Goal: Task Accomplishment & Management: Use online tool/utility

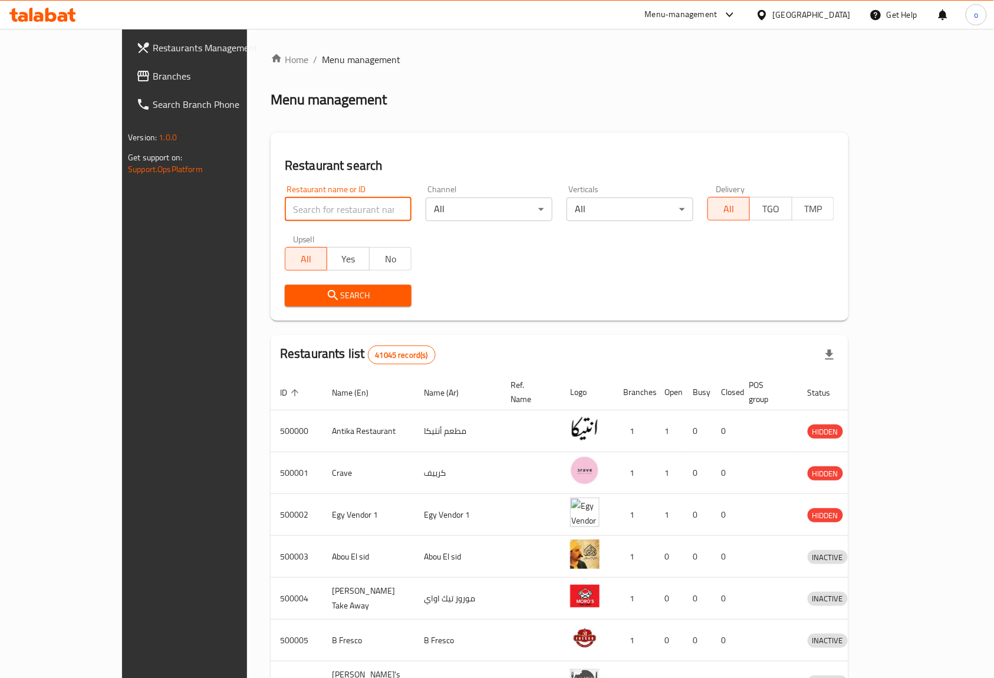
click at [285, 207] on input "search" at bounding box center [348, 209] width 127 height 24
paste input "17430"
type input "17430"
click at [768, 13] on icon at bounding box center [761, 15] width 12 height 12
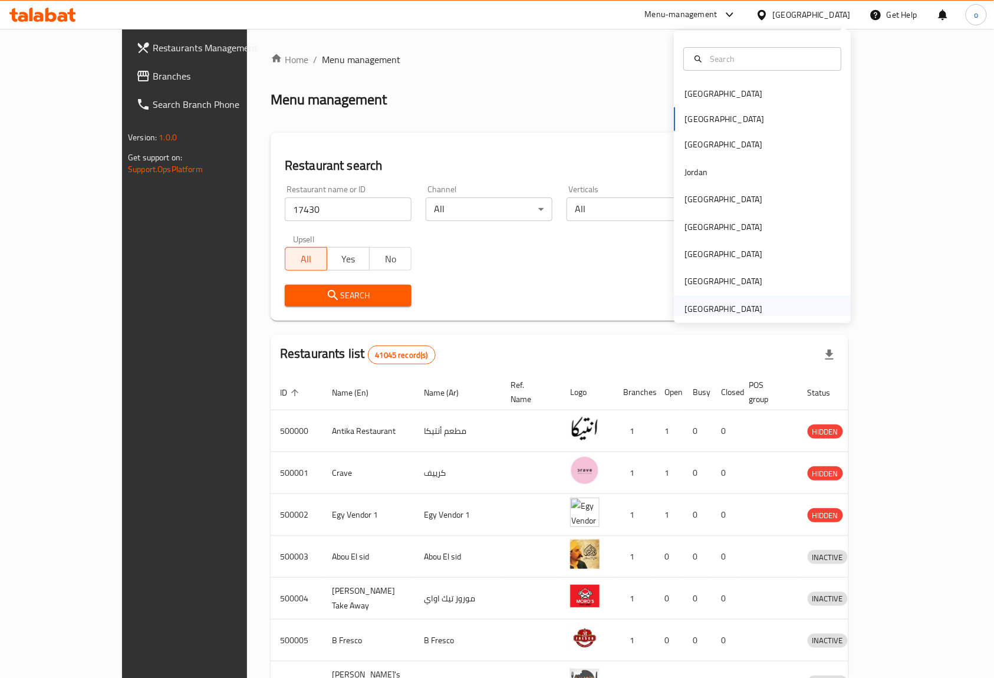
click at [733, 308] on div "[GEOGRAPHIC_DATA]" at bounding box center [723, 308] width 78 height 13
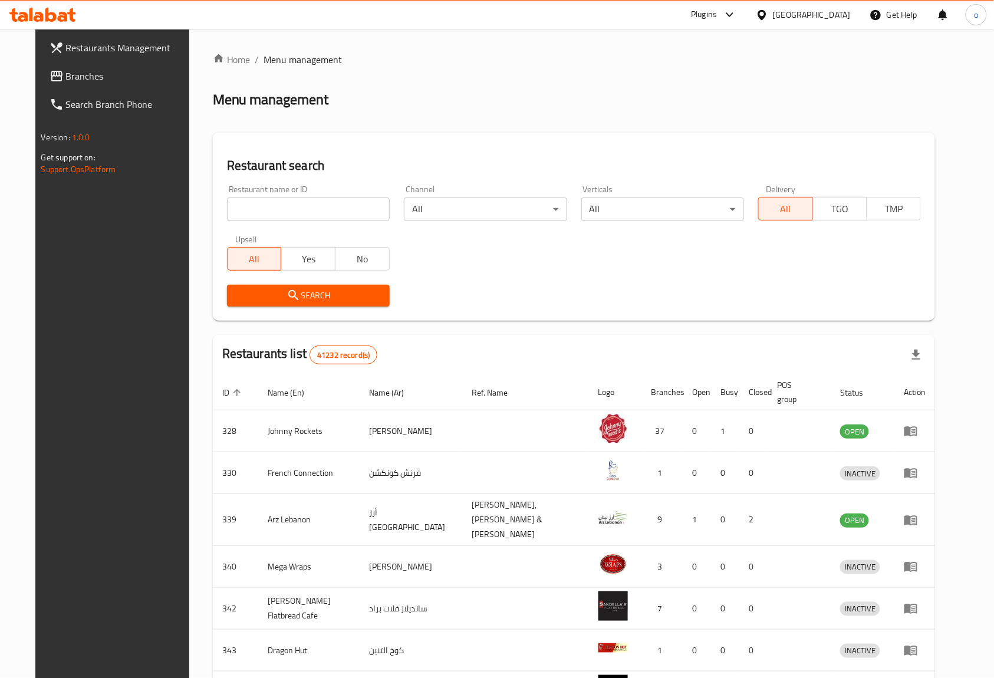
click at [311, 206] on input "search" at bounding box center [308, 209] width 163 height 24
paste input "17430"
type input "17430"
click button "Search" at bounding box center [308, 296] width 163 height 22
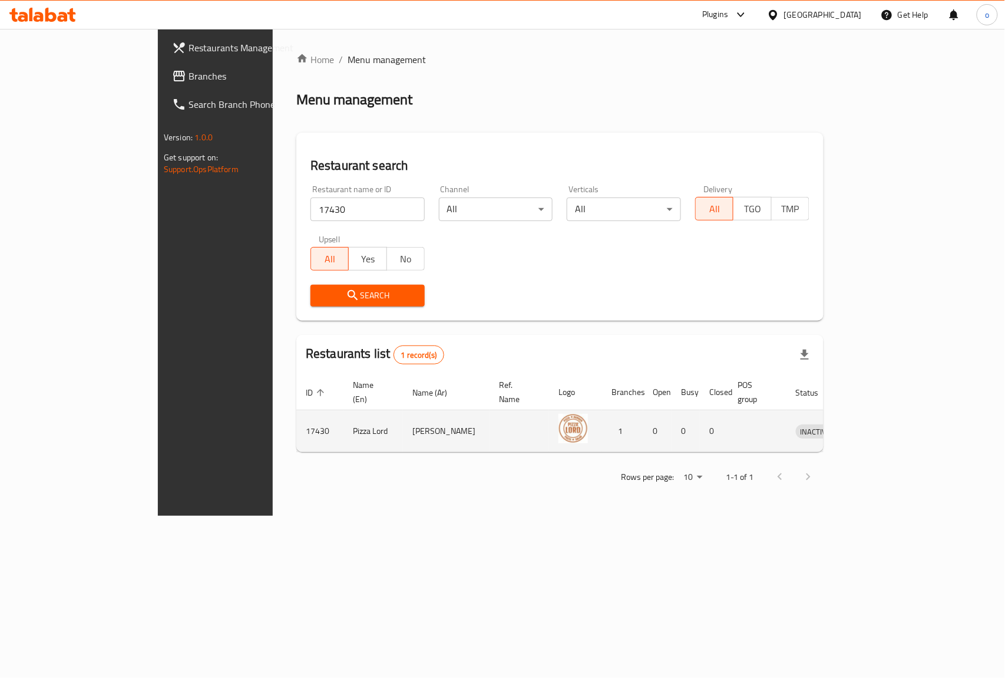
click at [781, 418] on td "enhanced table" at bounding box center [757, 431] width 58 height 42
click at [787, 433] on td "enhanced table" at bounding box center [757, 431] width 58 height 42
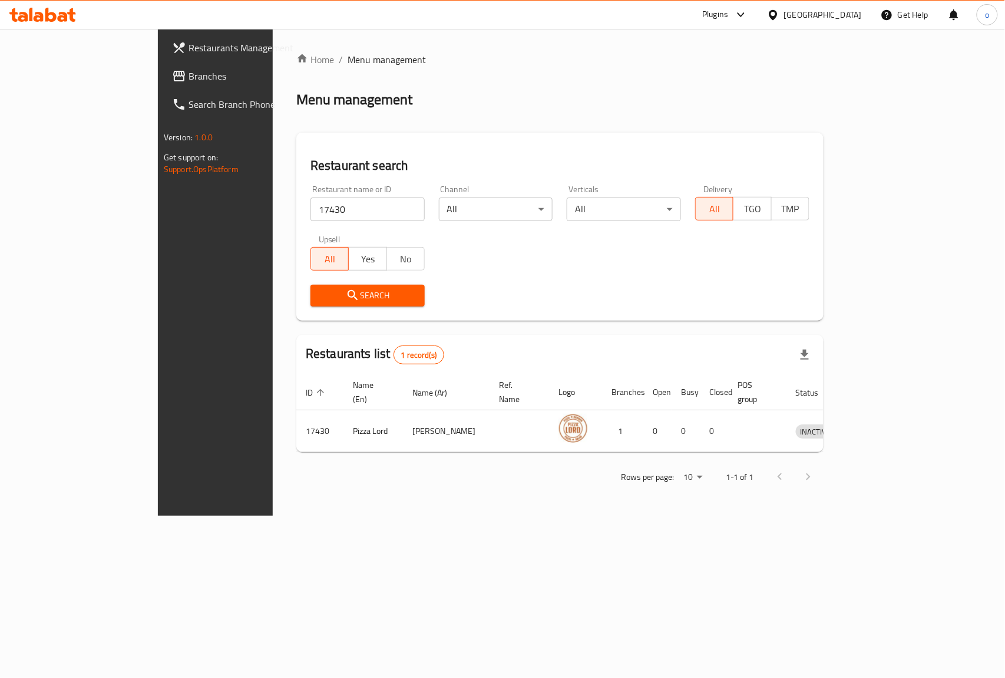
drag, startPoint x: 659, startPoint y: 594, endPoint x: 691, endPoint y: 595, distance: 31.8
click at [688, 516] on div "Home / Menu management Menu management Restaurant search Restaurant name or ID …" at bounding box center [560, 272] width 575 height 487
click at [696, 516] on div "Home / Menu management Menu management Restaurant search Restaurant name or ID …" at bounding box center [560, 272] width 575 height 487
drag, startPoint x: 713, startPoint y: 651, endPoint x: 814, endPoint y: 635, distance: 102.6
click at [811, 516] on div "Home / Menu management Menu management Restaurant search Restaurant name or ID …" at bounding box center [560, 272] width 575 height 487
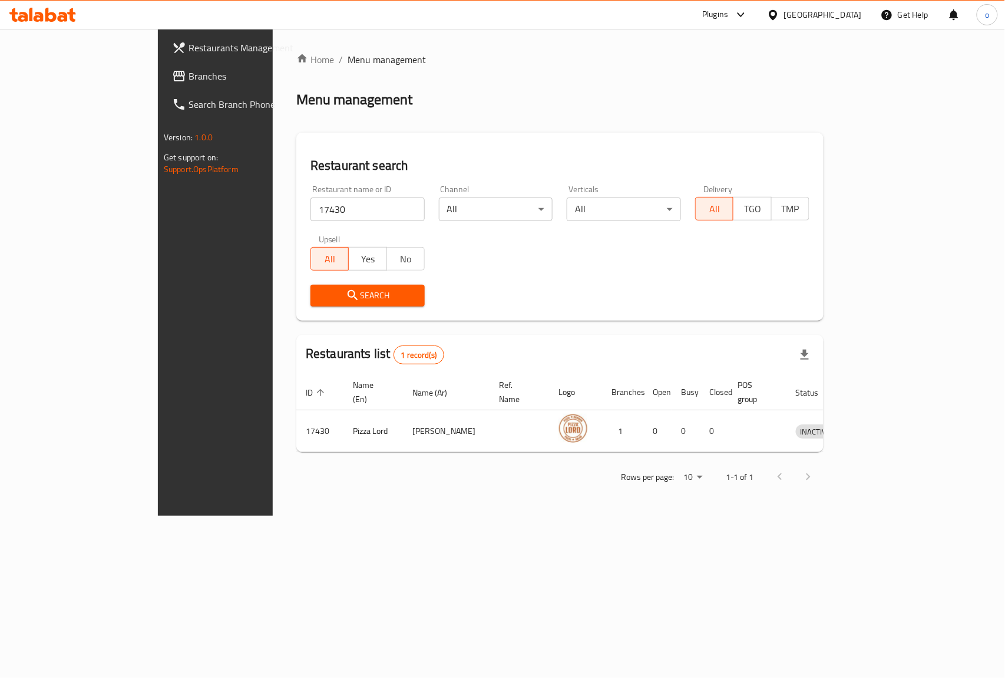
click at [847, 516] on div "Home / Menu management Menu management Restaurant search Restaurant name or ID …" at bounding box center [560, 272] width 575 height 487
click at [189, 73] on span "Branches" at bounding box center [253, 76] width 128 height 14
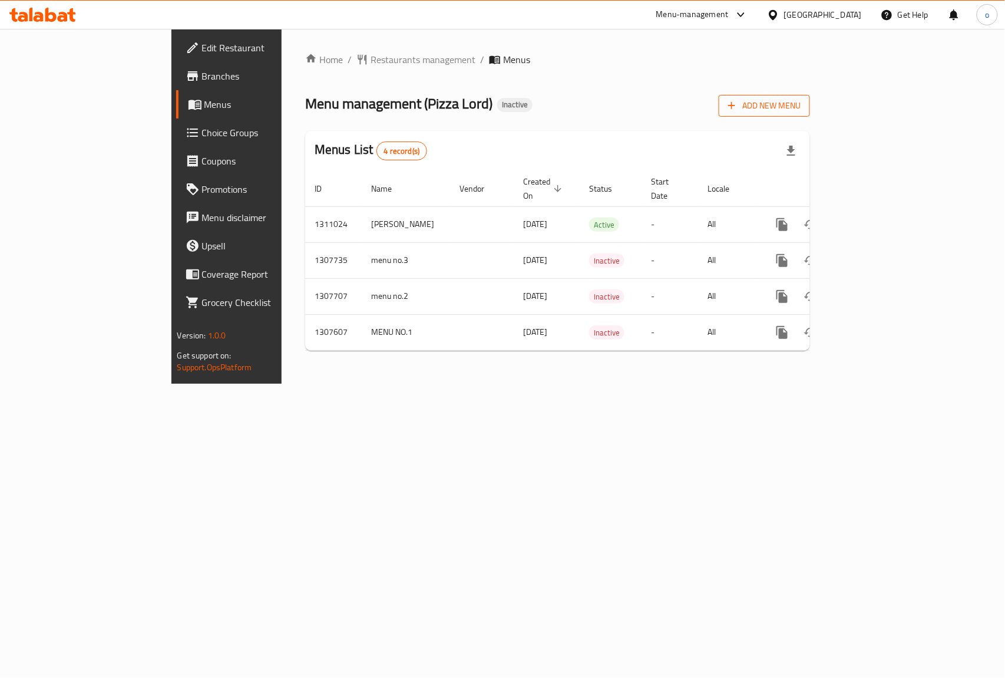
click at [801, 103] on span "Add New Menu" at bounding box center [764, 105] width 72 height 15
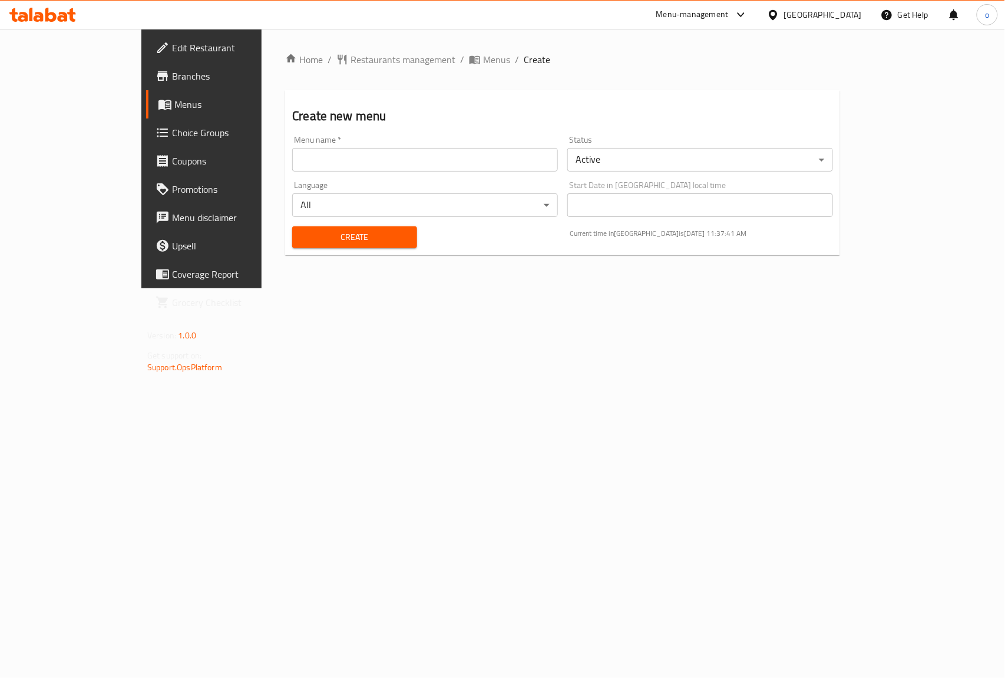
click at [484, 166] on input "text" at bounding box center [425, 160] width 266 height 24
type input "s"
type input "omar secound menu"
click at [319, 238] on span "Create" at bounding box center [354, 237] width 105 height 15
click at [483, 58] on span "Menus" at bounding box center [496, 59] width 27 height 14
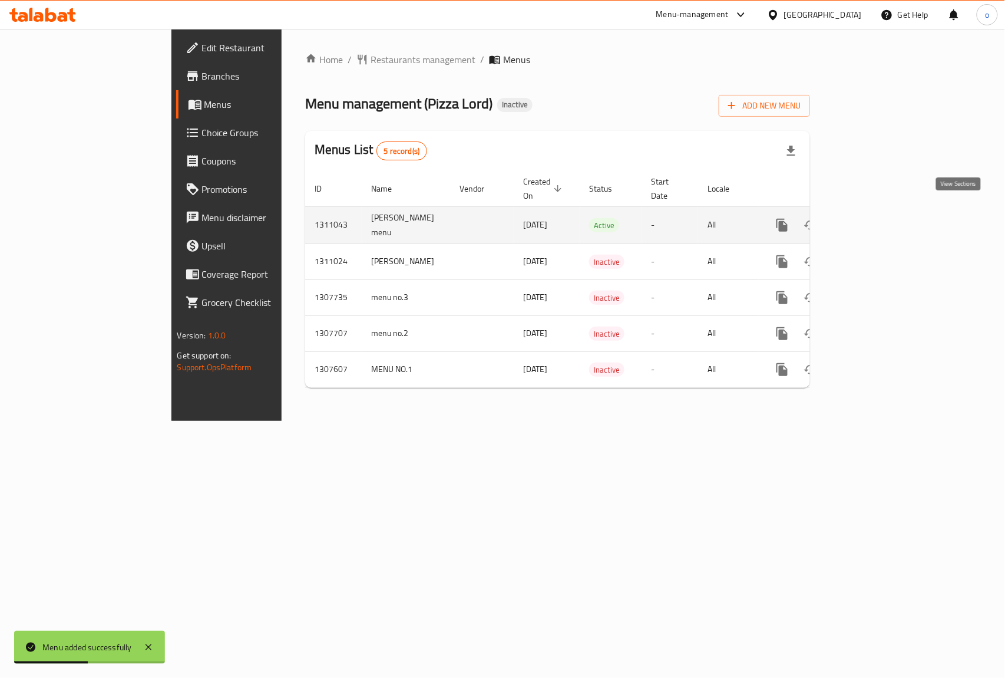
click at [875, 218] on icon "enhanced table" at bounding box center [867, 225] width 14 height 14
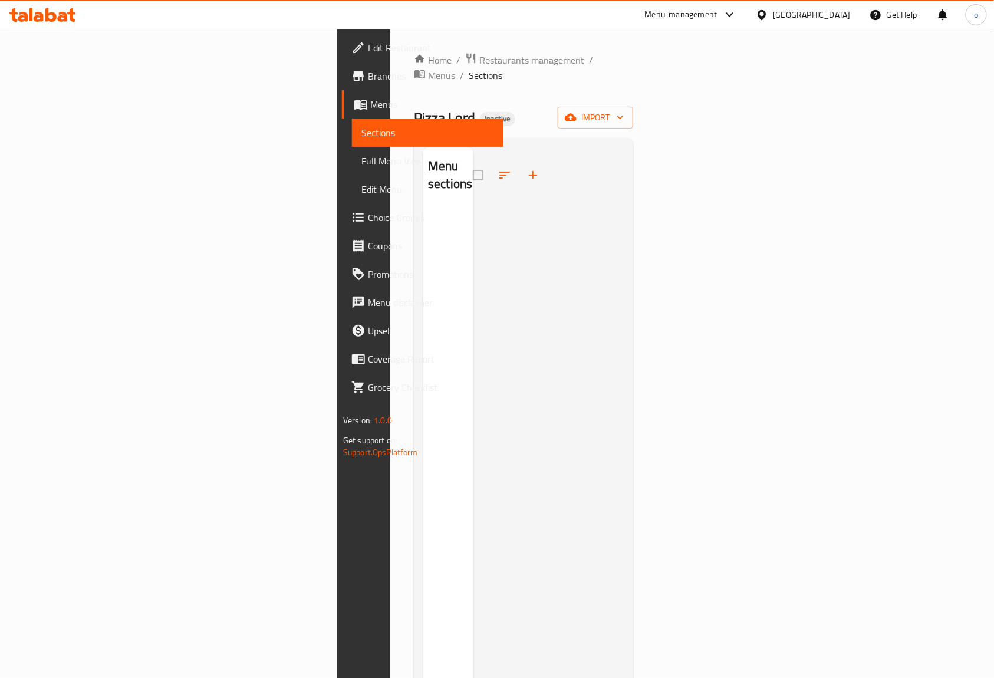
click at [633, 88] on div "Home / Restaurants management / Menus / Sections Pizza Lord Inactive import Men…" at bounding box center [523, 443] width 219 height 782
click at [623, 110] on span "import" at bounding box center [595, 117] width 57 height 15
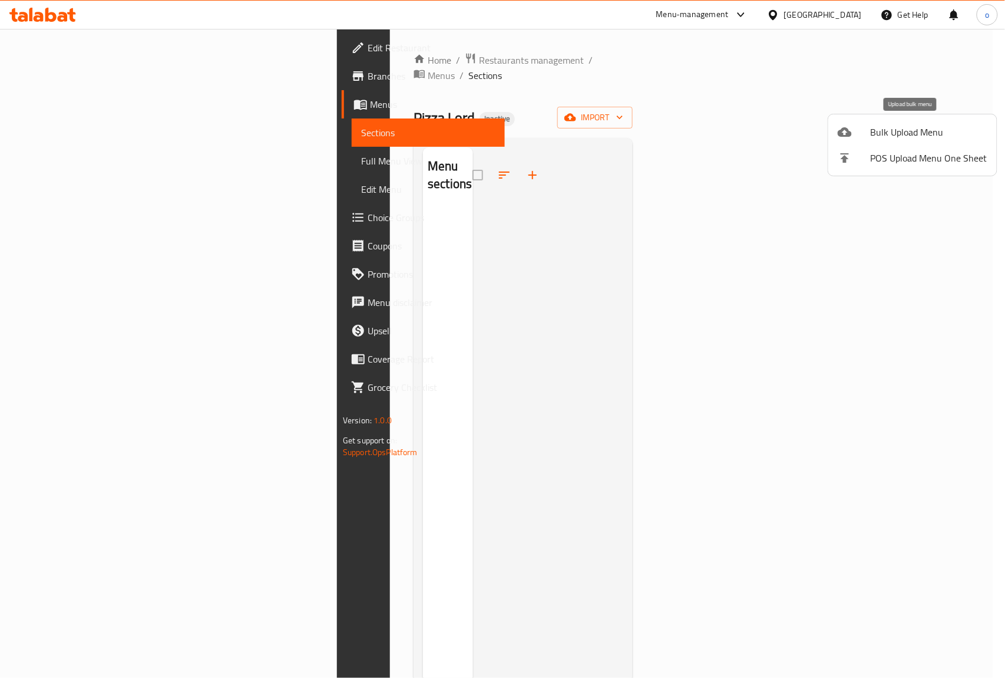
click at [916, 135] on span "Bulk Upload Menu" at bounding box center [929, 132] width 117 height 14
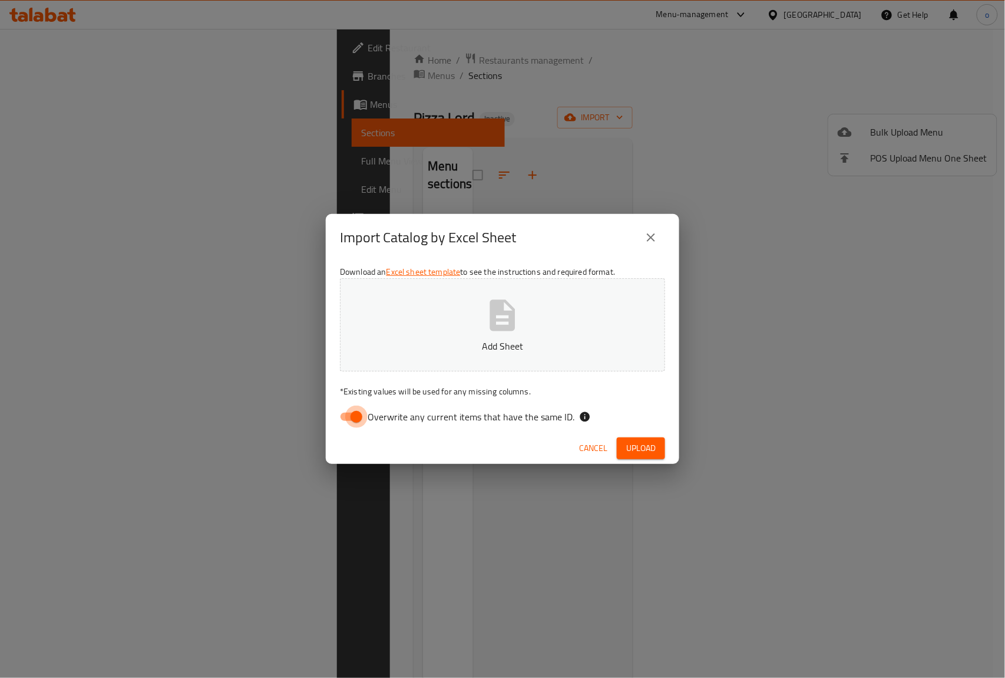
click at [359, 416] on input "Overwrite any current items that have the same ID." at bounding box center [356, 416] width 67 height 22
checkbox input "false"
click at [476, 324] on button "Add Sheet" at bounding box center [502, 324] width 325 height 93
click at [637, 441] on span "Upload" at bounding box center [640, 448] width 29 height 15
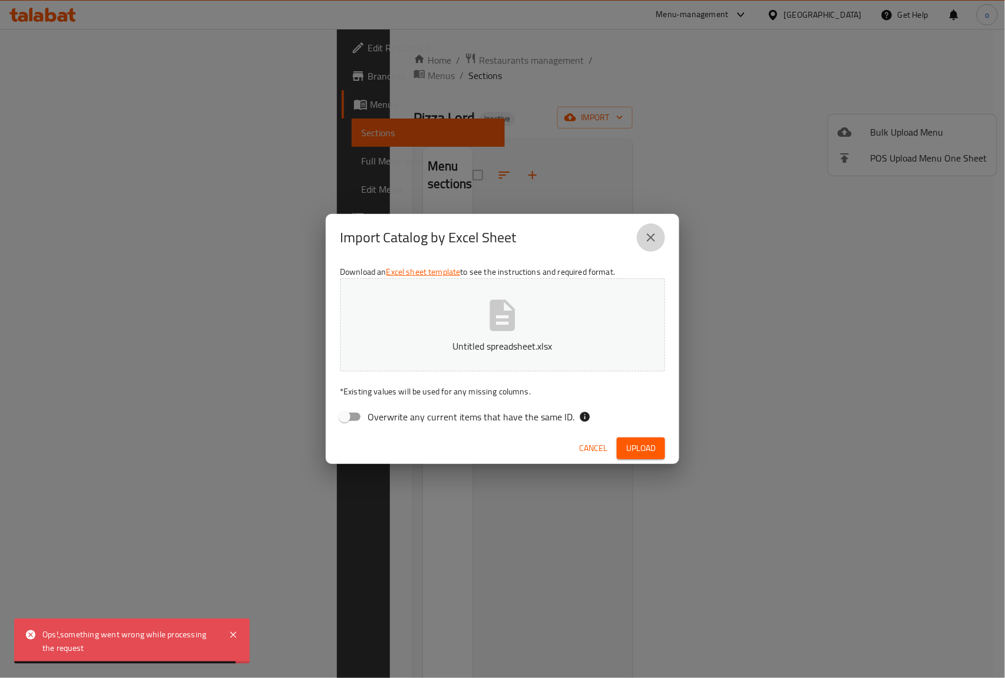
click at [653, 230] on icon "close" at bounding box center [651, 237] width 14 height 14
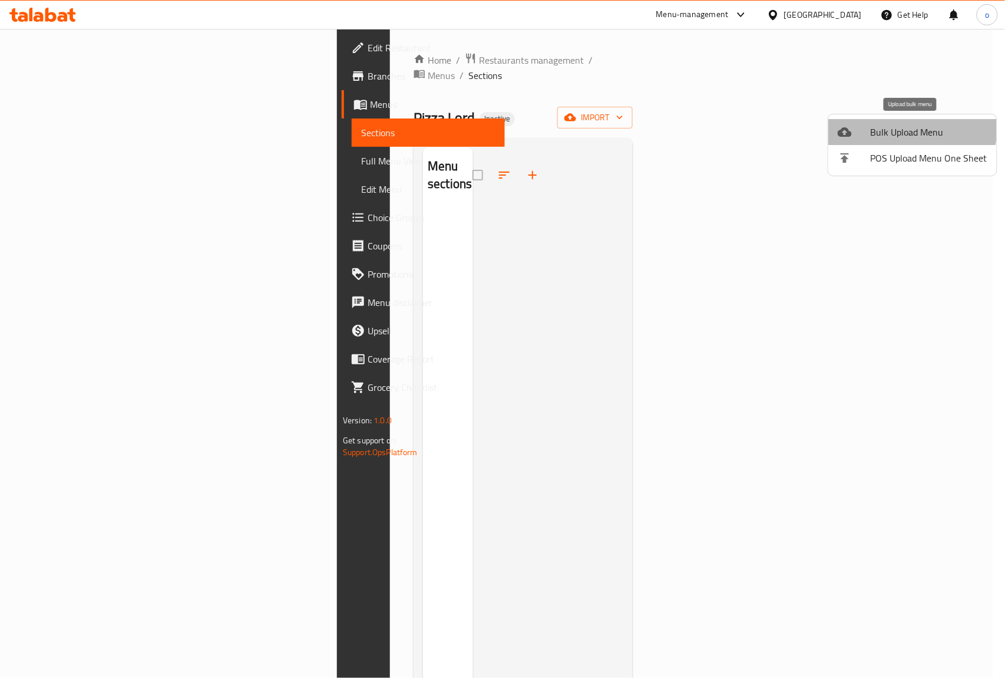
click at [906, 128] on span "Bulk Upload Menu" at bounding box center [929, 132] width 117 height 14
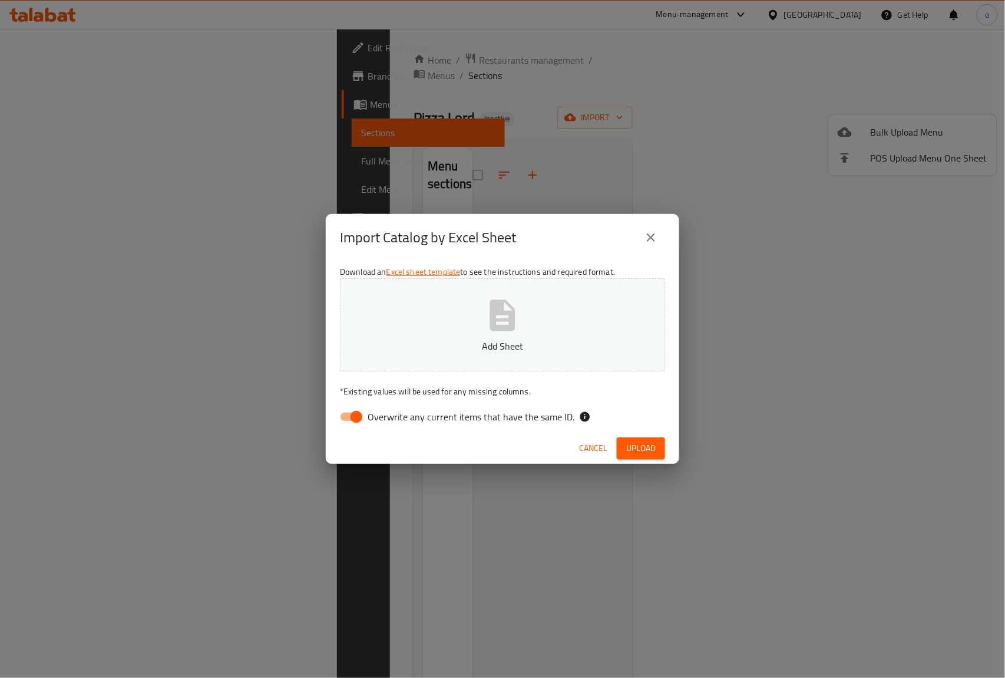
click at [503, 348] on p "Add Sheet" at bounding box center [502, 346] width 289 height 14
click at [358, 416] on input "Overwrite any current items that have the same ID." at bounding box center [356, 416] width 67 height 22
checkbox input "false"
click at [648, 451] on span "Upload" at bounding box center [640, 448] width 29 height 15
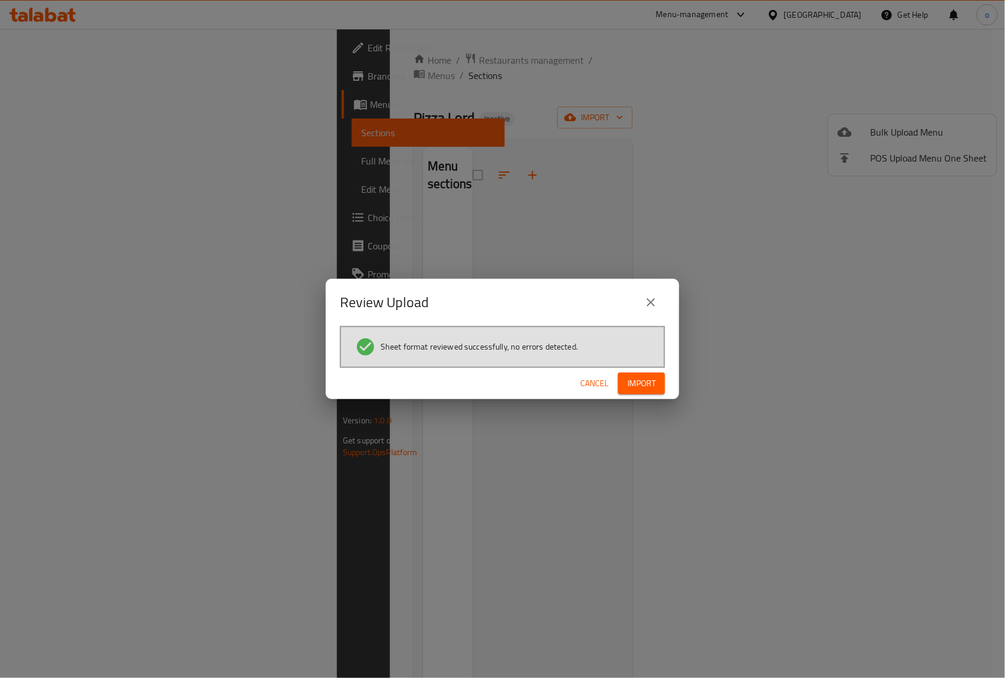
click at [654, 387] on span "Import" at bounding box center [642, 383] width 28 height 15
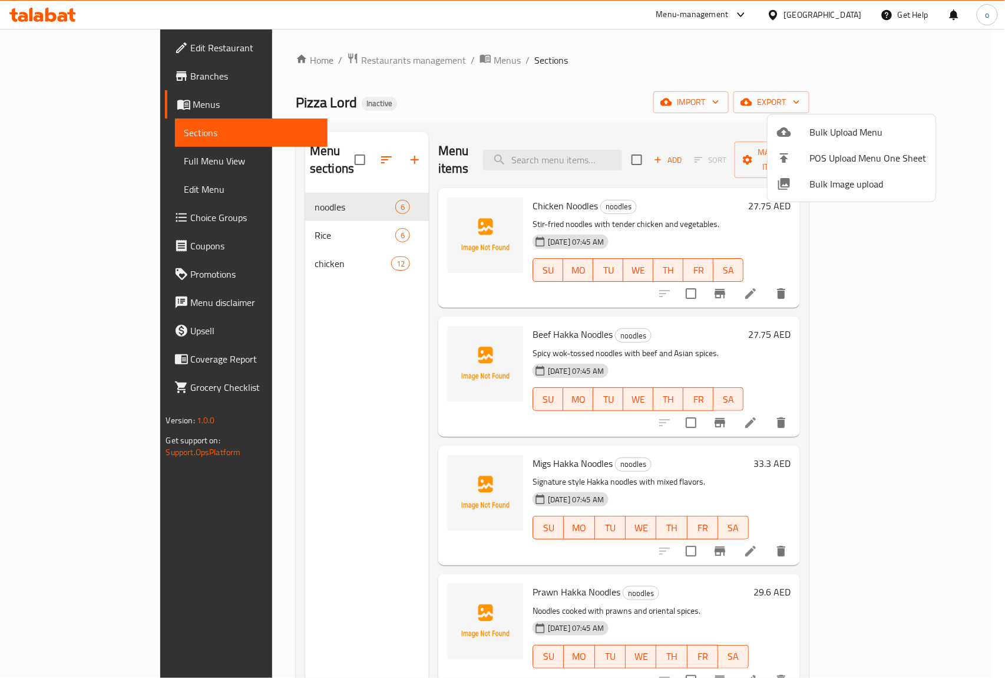
click at [57, 163] on div at bounding box center [502, 339] width 1005 height 678
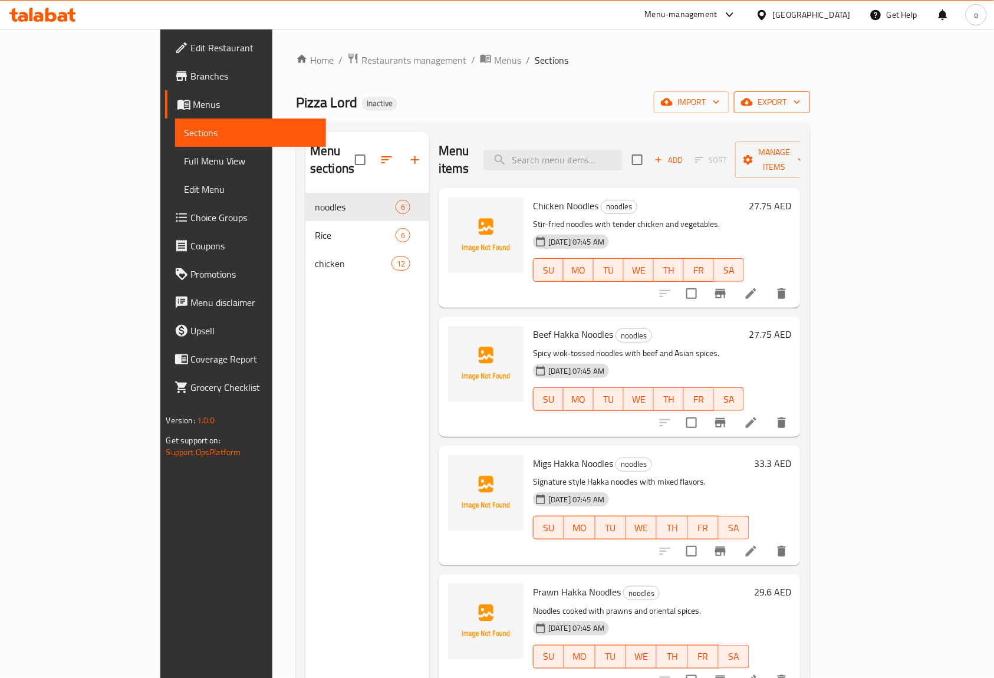
click at [800, 104] on span "export" at bounding box center [771, 102] width 57 height 15
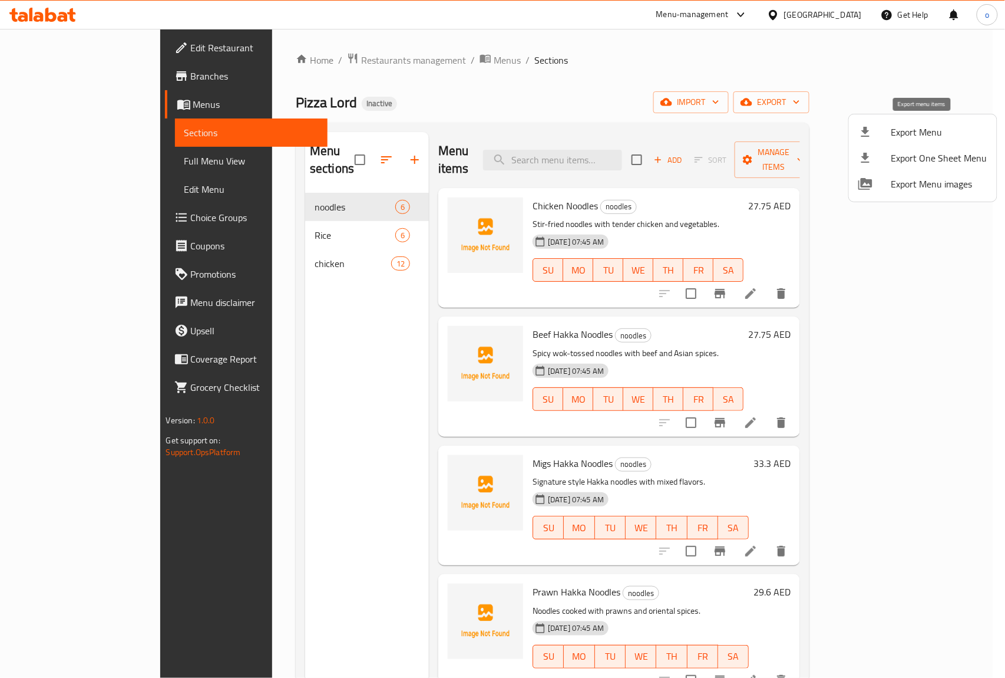
click at [925, 125] on span "Export Menu" at bounding box center [940, 132] width 96 height 14
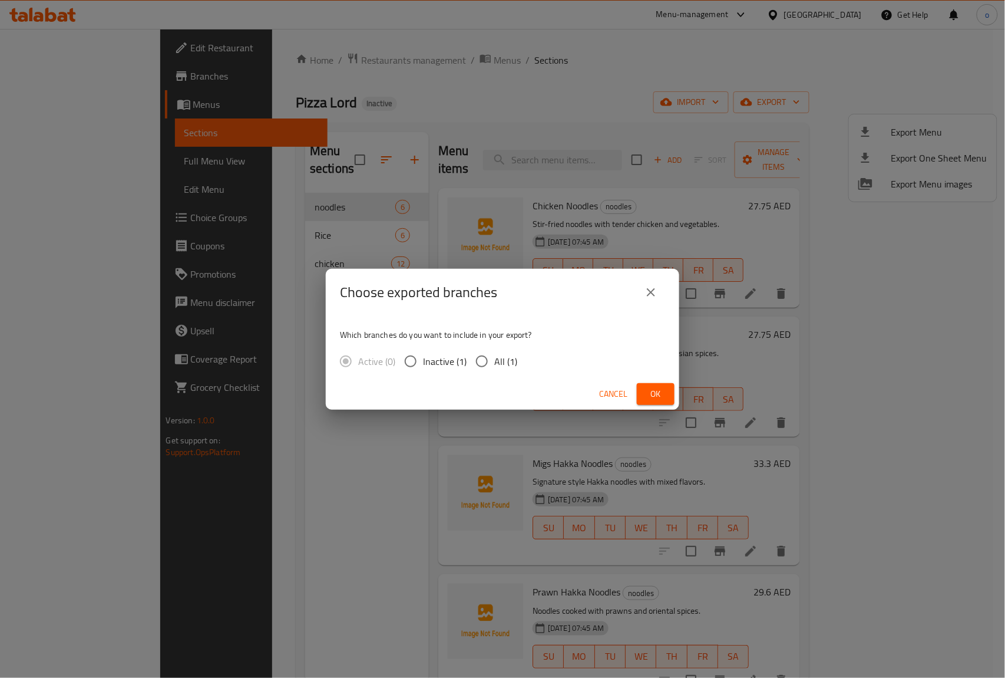
click at [479, 357] on input "All (1)" at bounding box center [482, 361] width 25 height 25
radio input "true"
click at [656, 391] on span "Ok" at bounding box center [655, 394] width 19 height 15
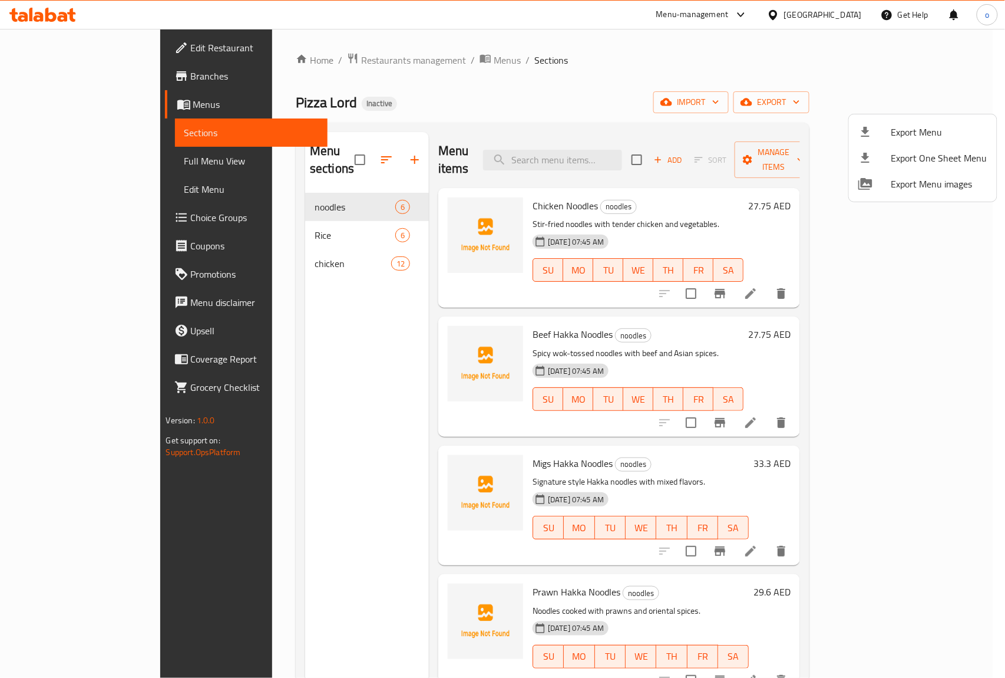
drag, startPoint x: 570, startPoint y: 77, endPoint x: 557, endPoint y: 88, distance: 17.5
click at [570, 77] on div at bounding box center [502, 339] width 1005 height 678
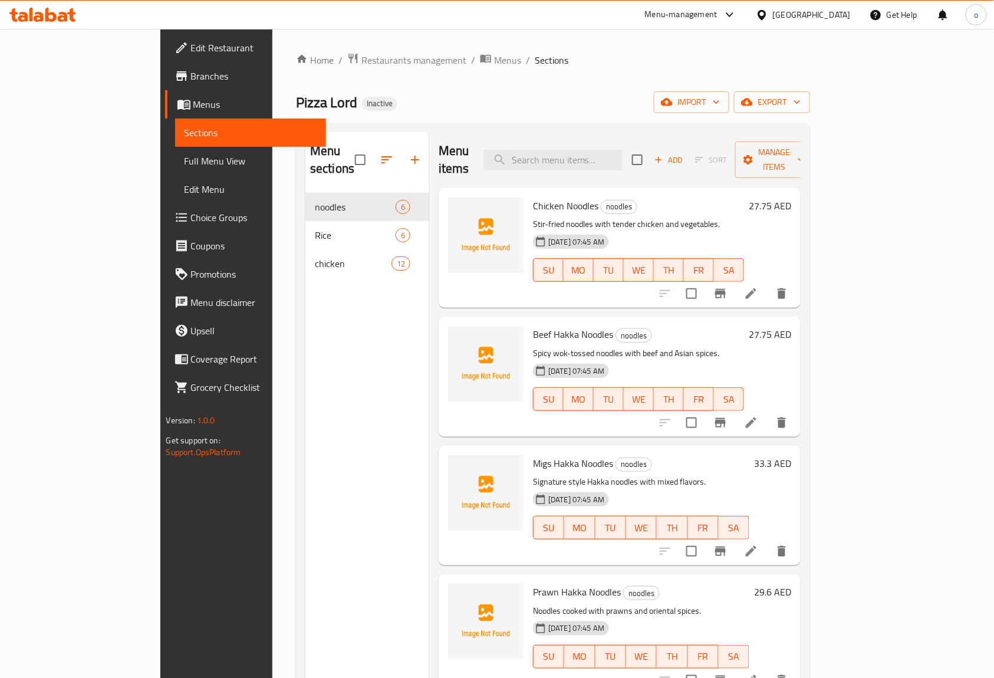
click at [714, 68] on div "Home / Restaurants management / Menus / Sections Pizza Lord Inactive import exp…" at bounding box center [553, 435] width 514 height 767
click at [184, 159] on span "Full Menu View" at bounding box center [250, 161] width 133 height 14
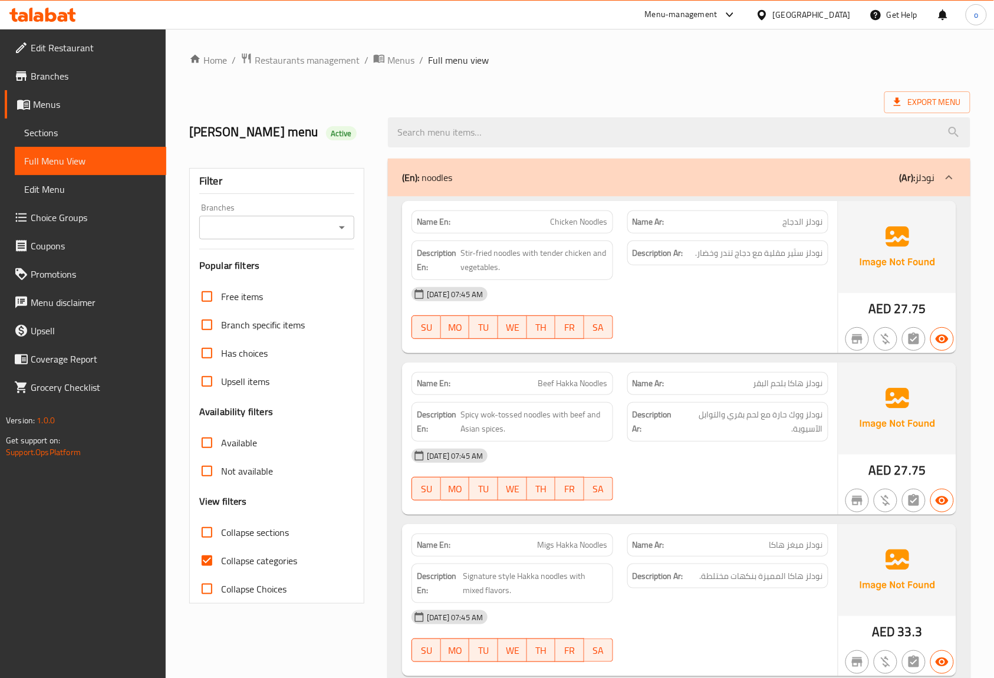
drag, startPoint x: 199, startPoint y: 559, endPoint x: 222, endPoint y: 547, distance: 26.1
click at [199, 559] on input "Collapse categories" at bounding box center [207, 560] width 28 height 28
checkbox input "false"
click at [905, 95] on span "Export Menu" at bounding box center [926, 102] width 67 height 15
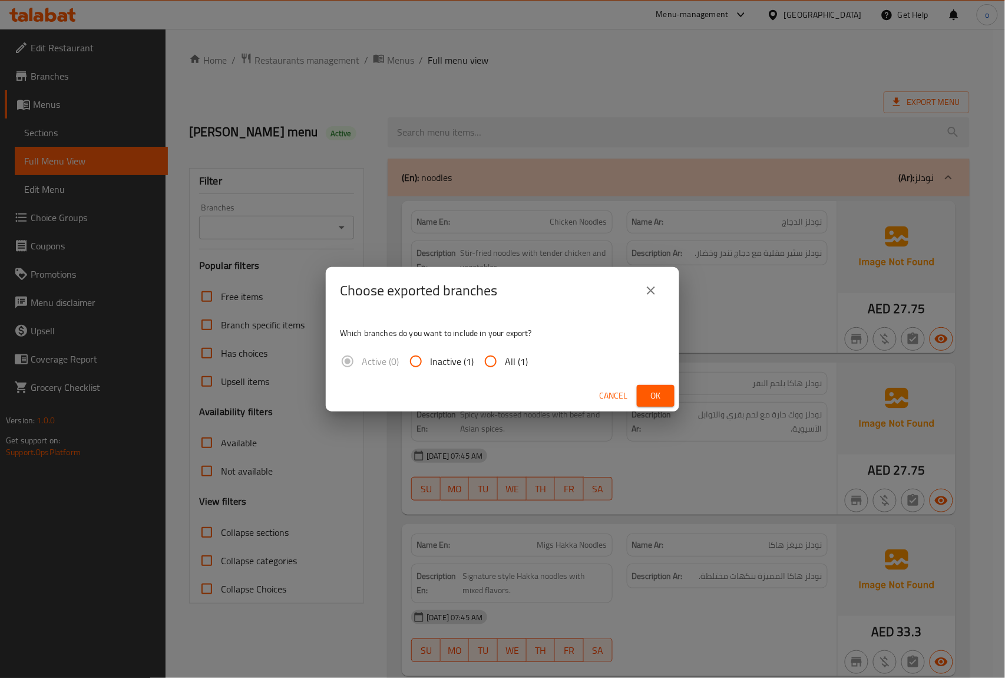
click at [654, 289] on icon "close" at bounding box center [651, 290] width 14 height 14
